Goal: Information Seeking & Learning: Learn about a topic

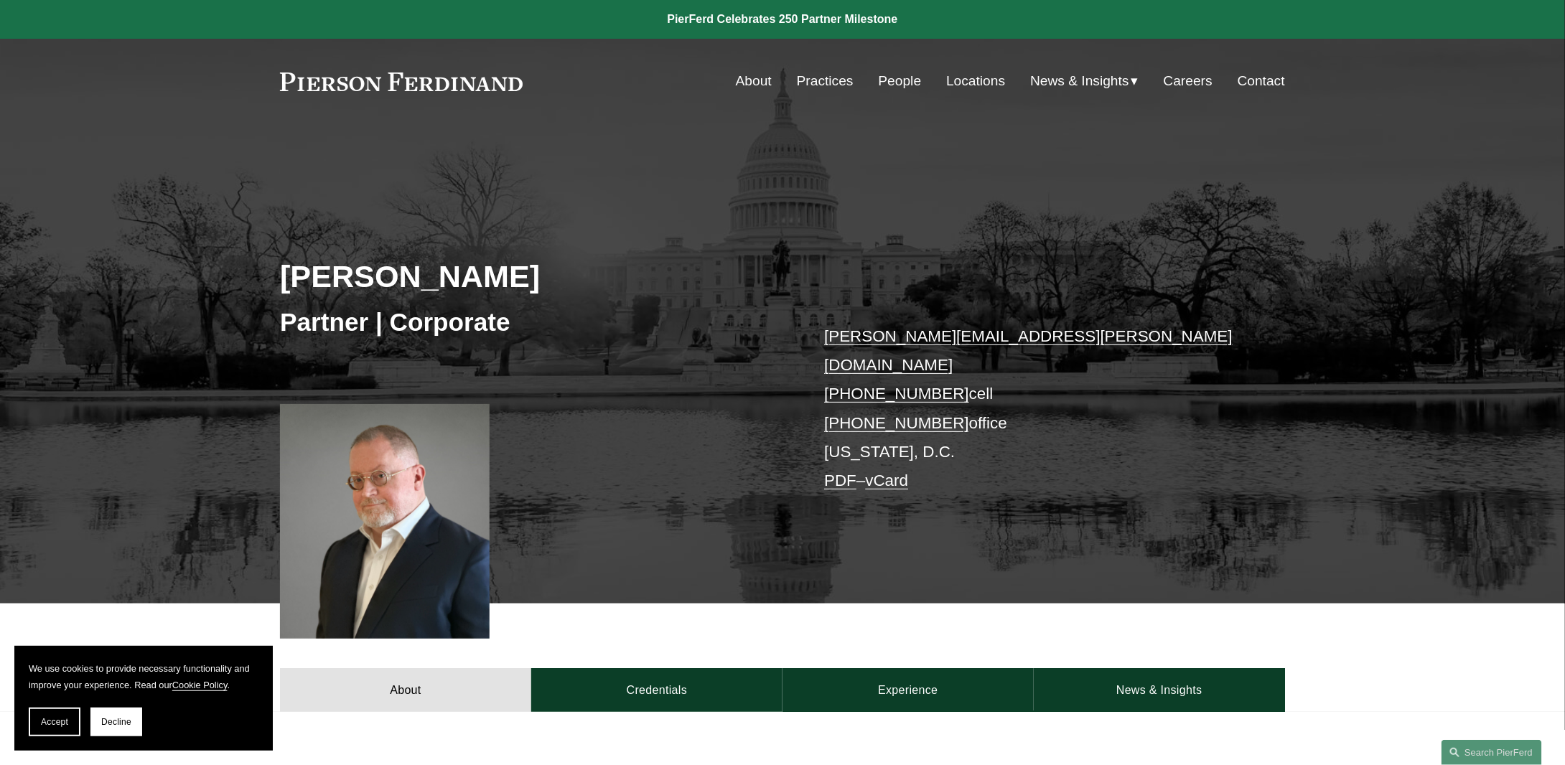
click at [902, 77] on link "People" at bounding box center [899, 80] width 43 height 27
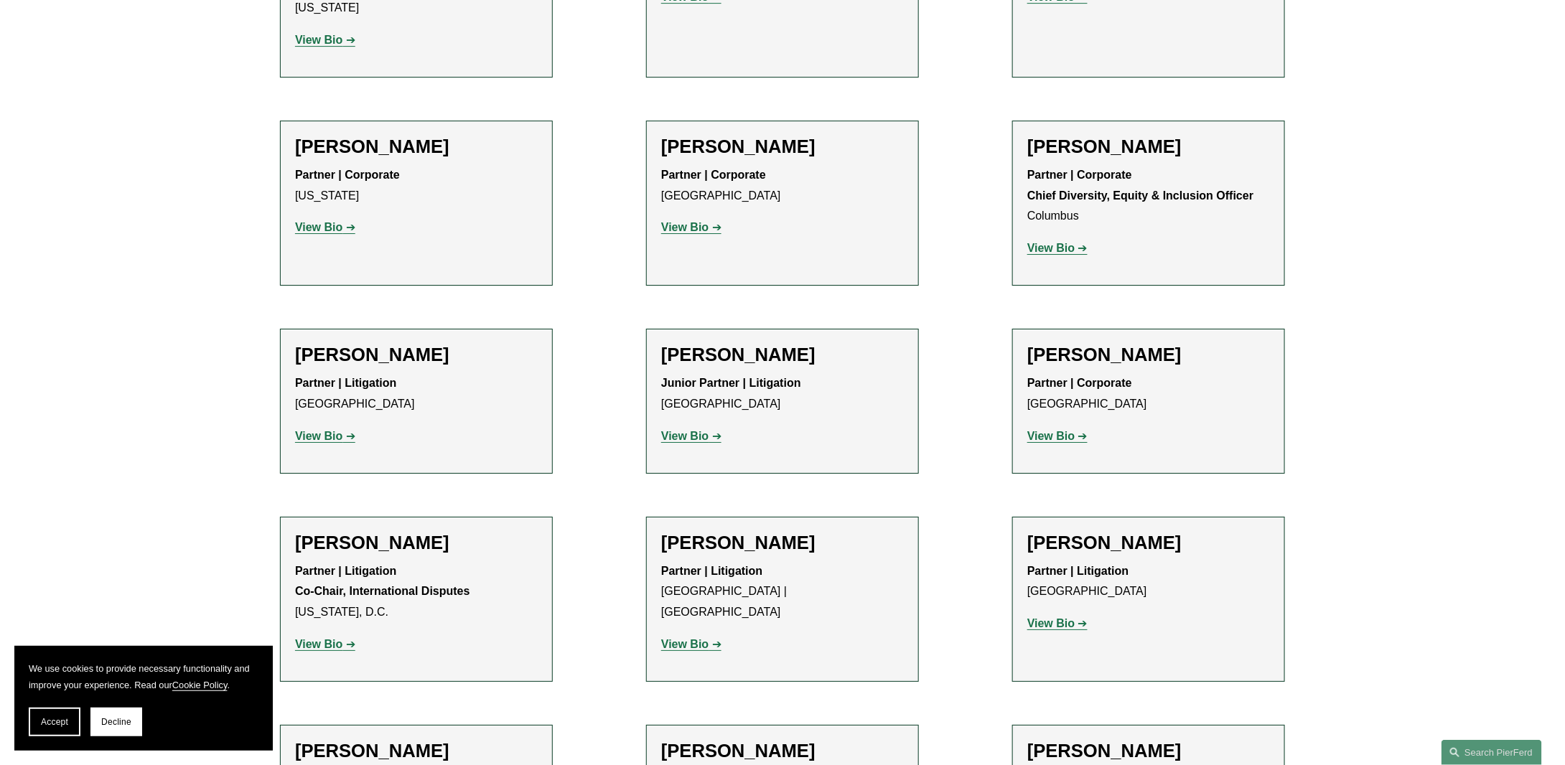
scroll to position [2512, 0]
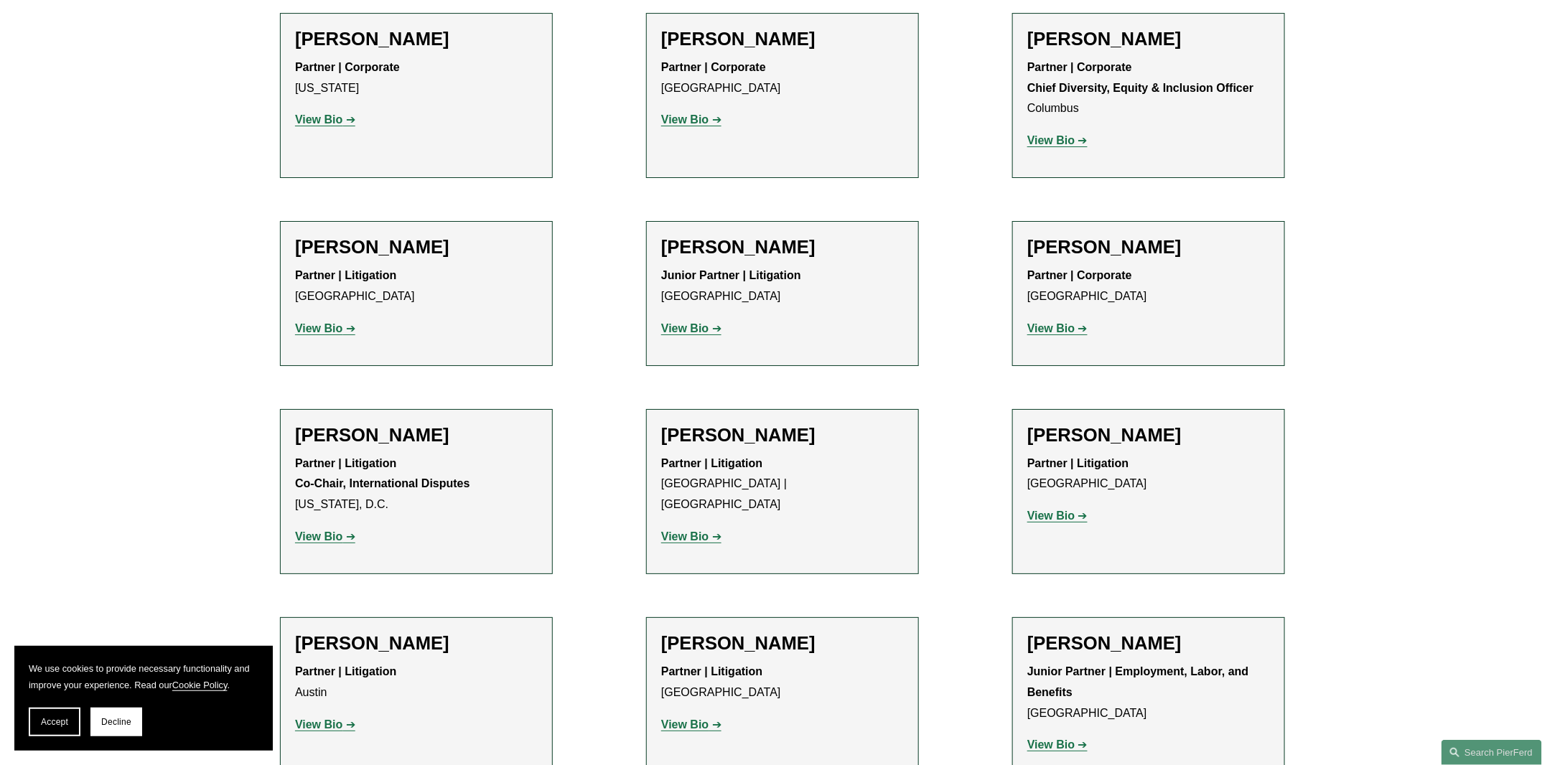
click at [1054, 739] on strong "View Bio" at bounding box center [1050, 745] width 47 height 12
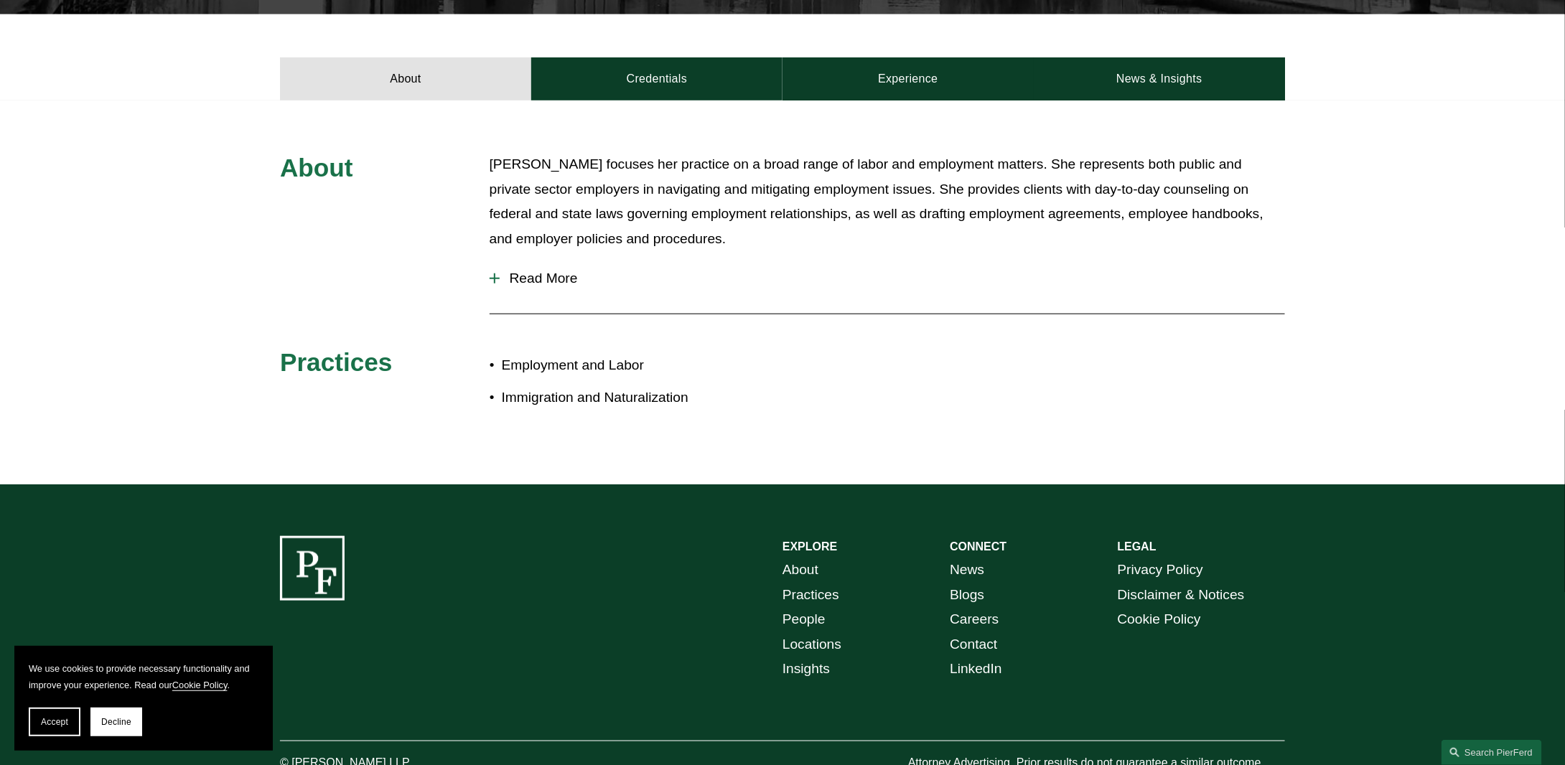
scroll to position [287, 0]
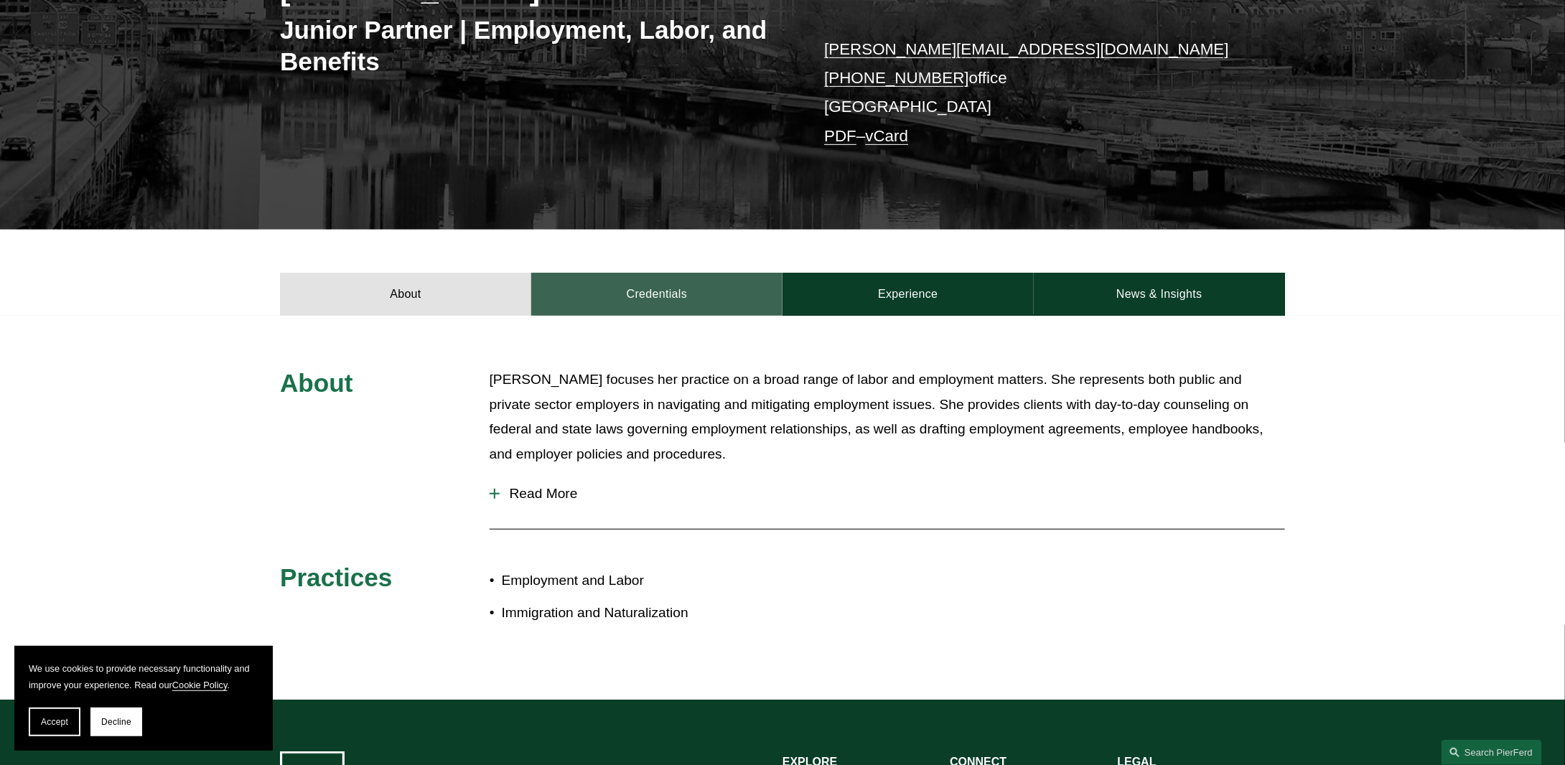
click at [642, 292] on link "Credentials" at bounding box center [656, 294] width 251 height 43
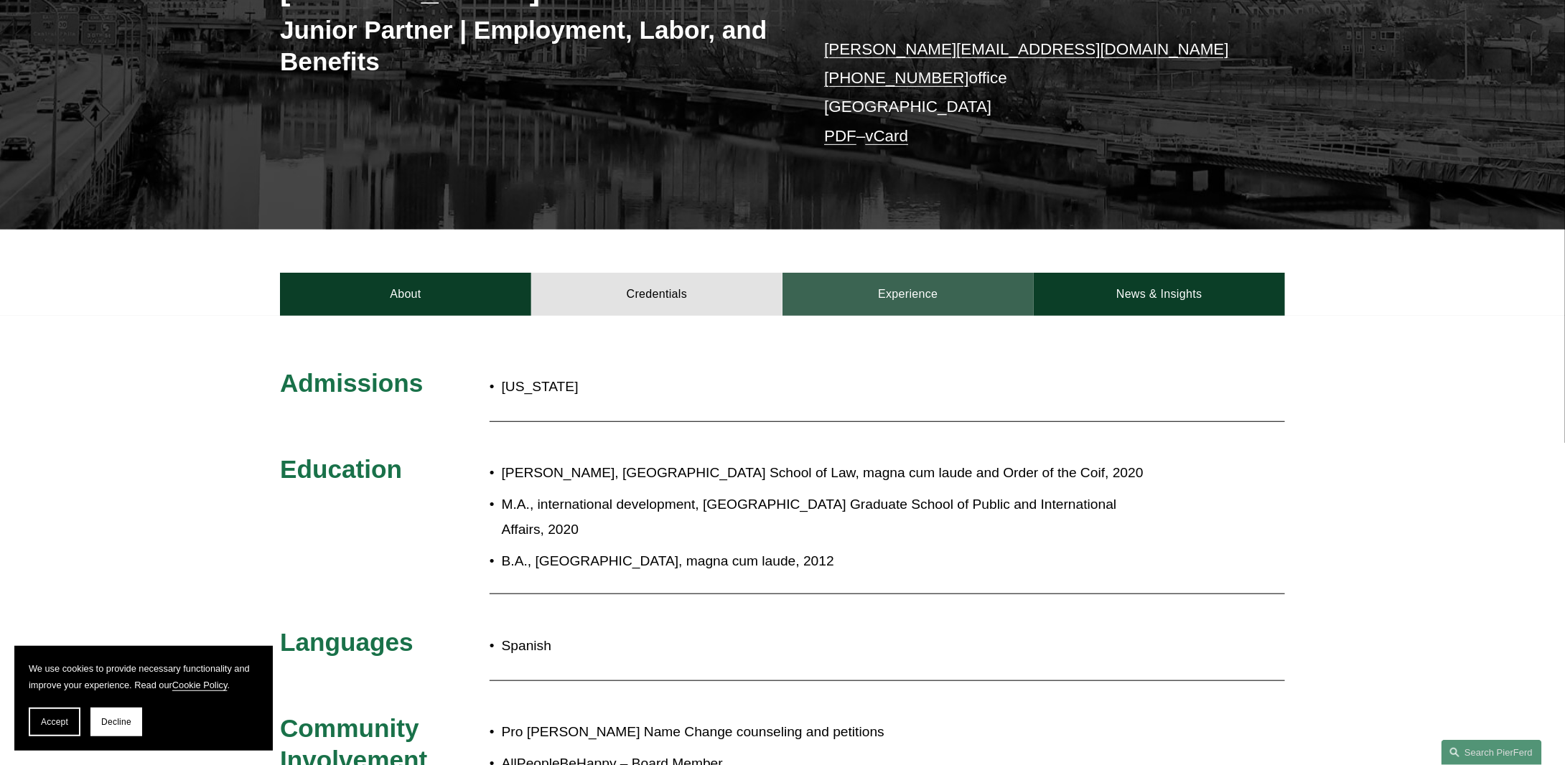
click at [939, 295] on link "Experience" at bounding box center [907, 294] width 251 height 43
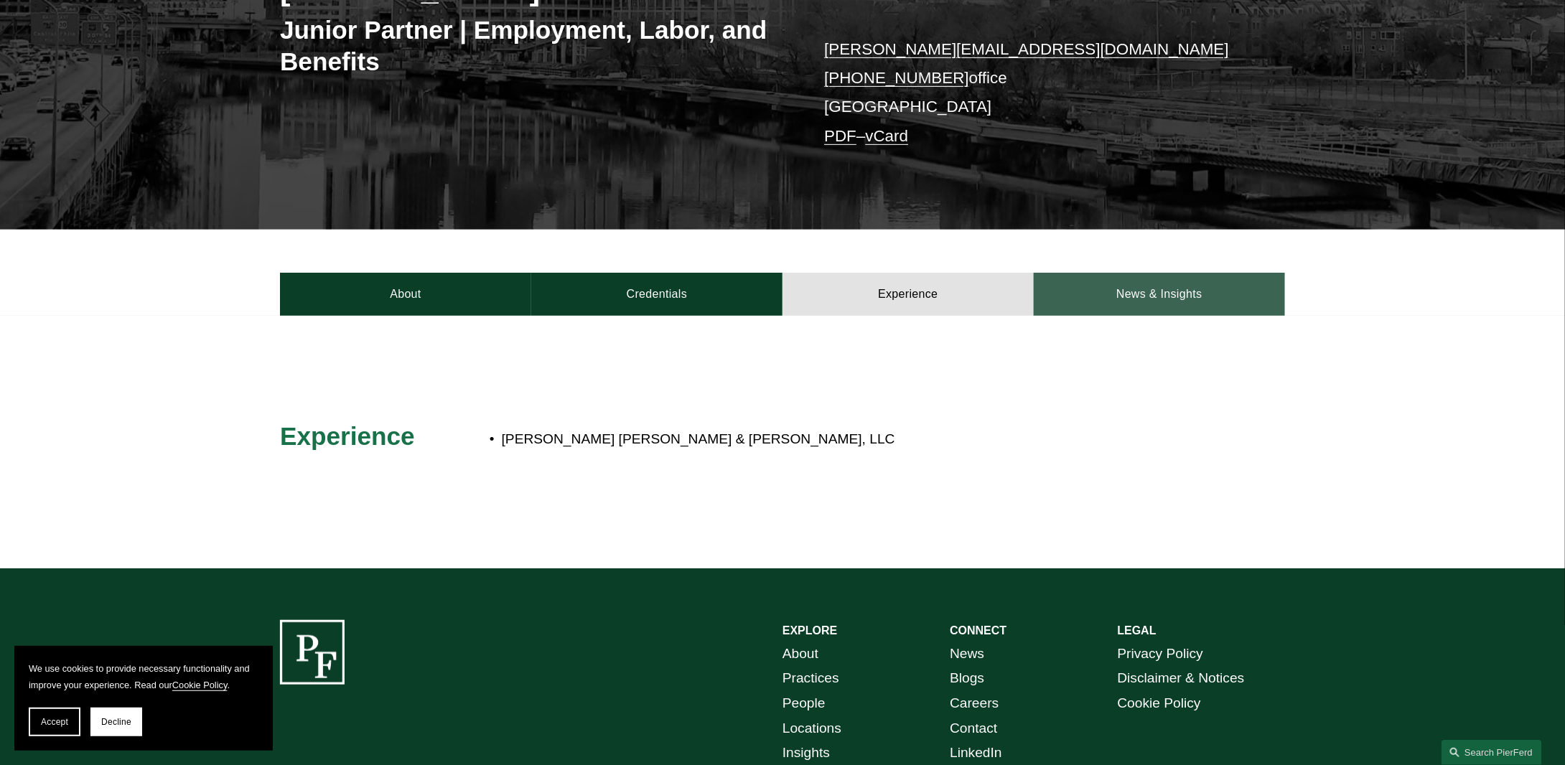
click at [1147, 304] on link "News & Insights" at bounding box center [1158, 294] width 251 height 43
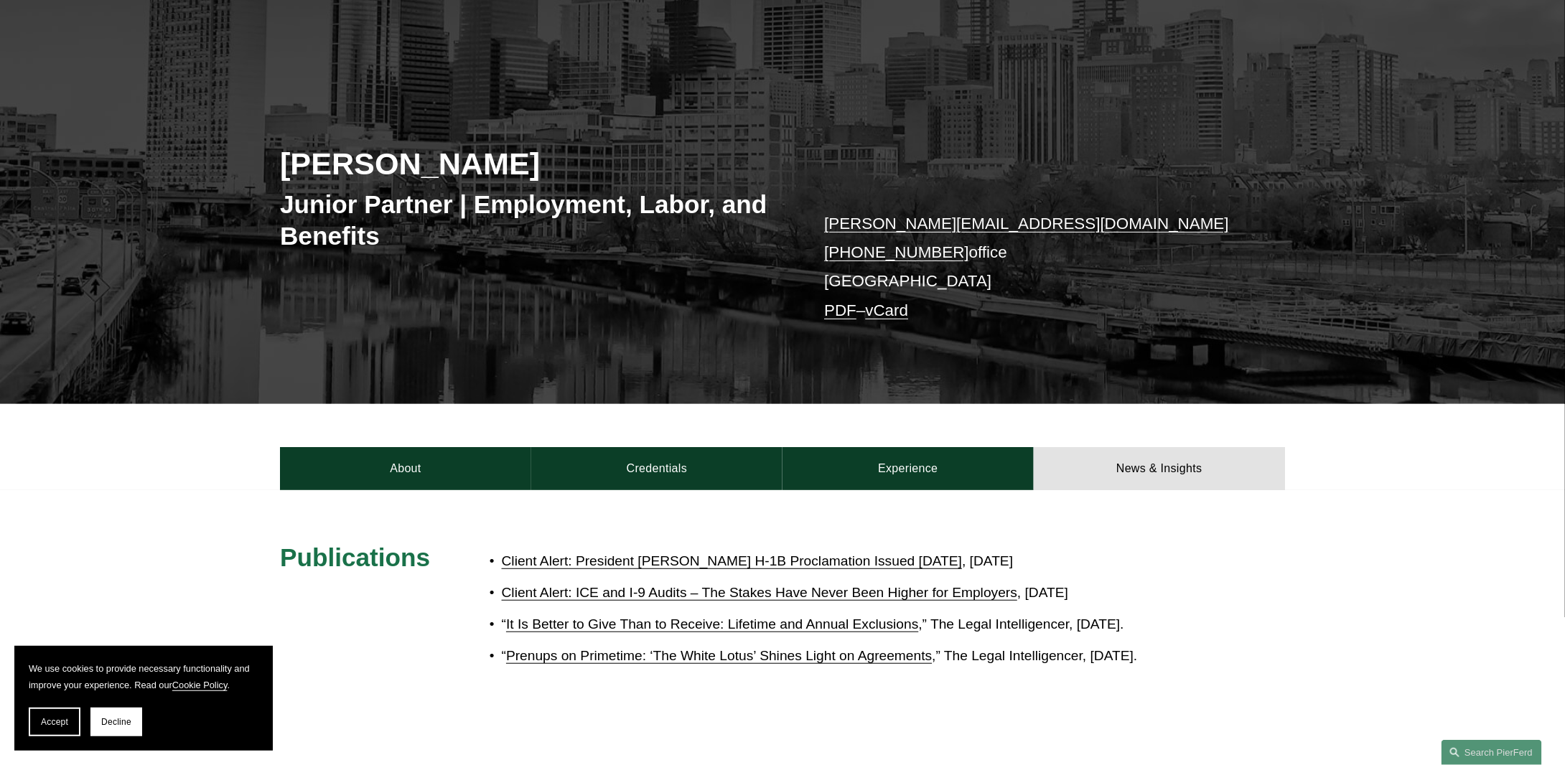
scroll to position [0, 0]
